Goal: Task Accomplishment & Management: Use online tool/utility

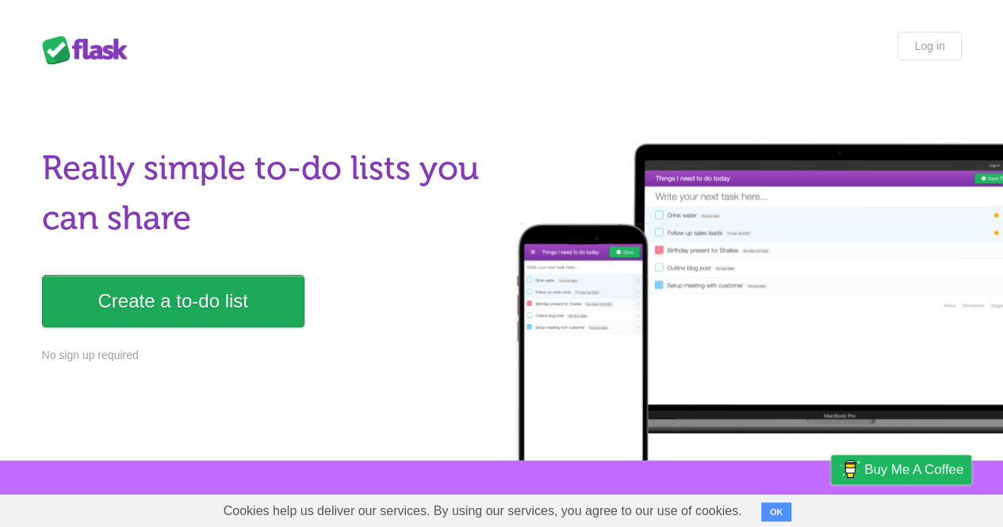
click at [241, 309] on link "Create a to-do list" at bounding box center [173, 301] width 262 height 52
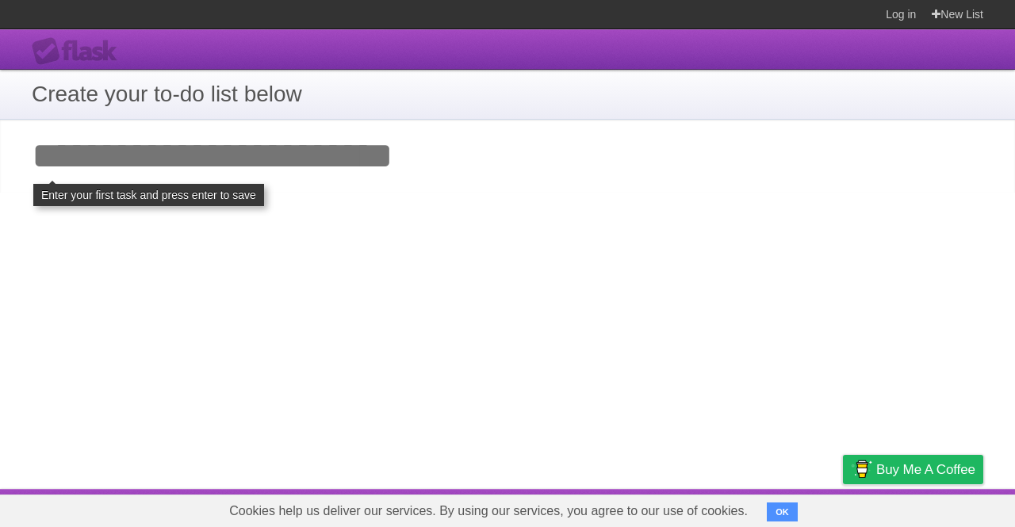
type input "**********"
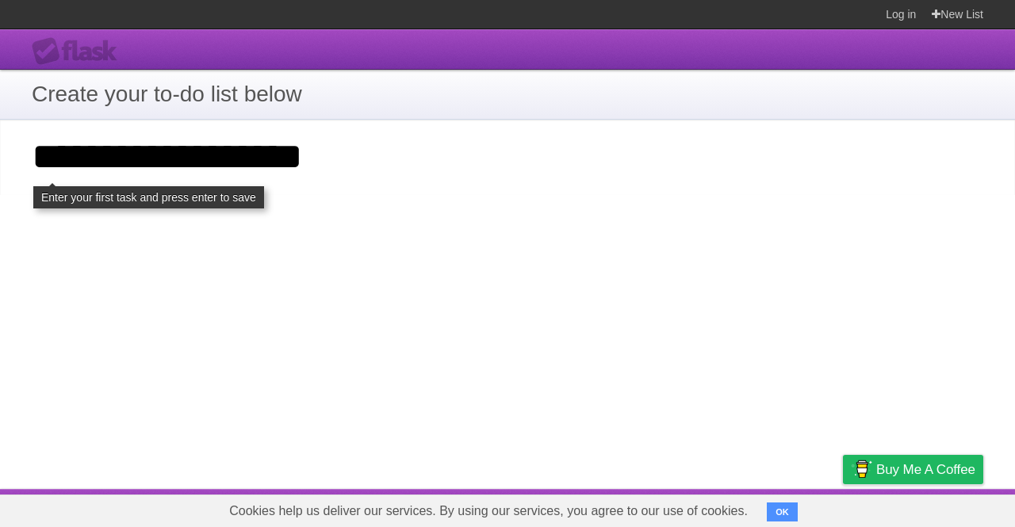
type input "**********"
click input "**********" at bounding box center [0, 0] width 0 height 0
